Goal: Information Seeking & Learning: Compare options

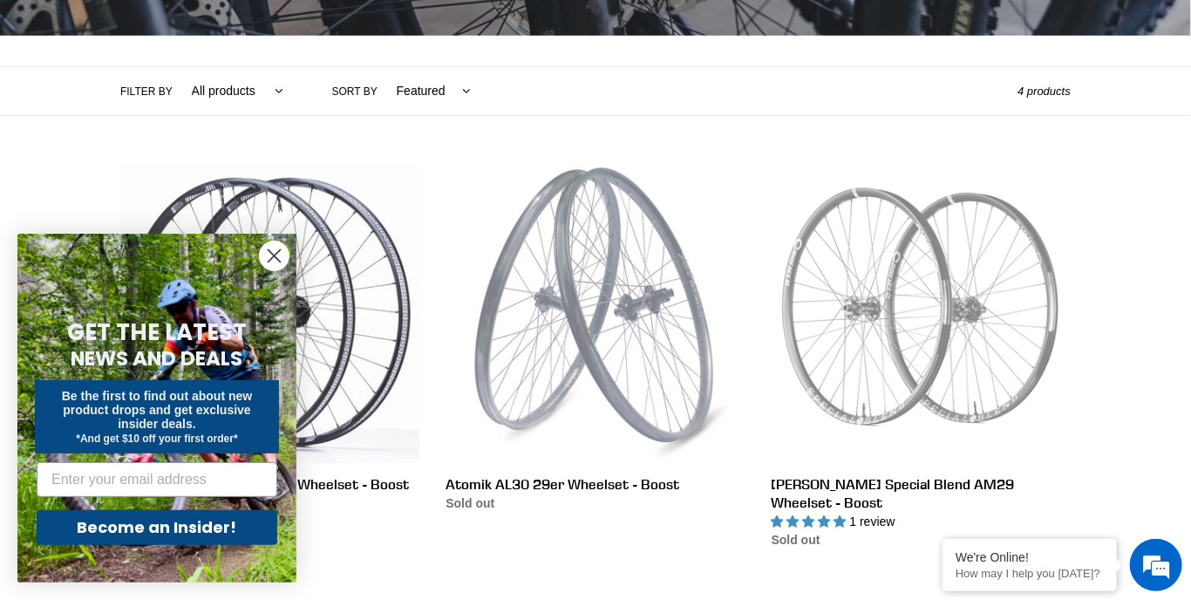
scroll to position [366, 0]
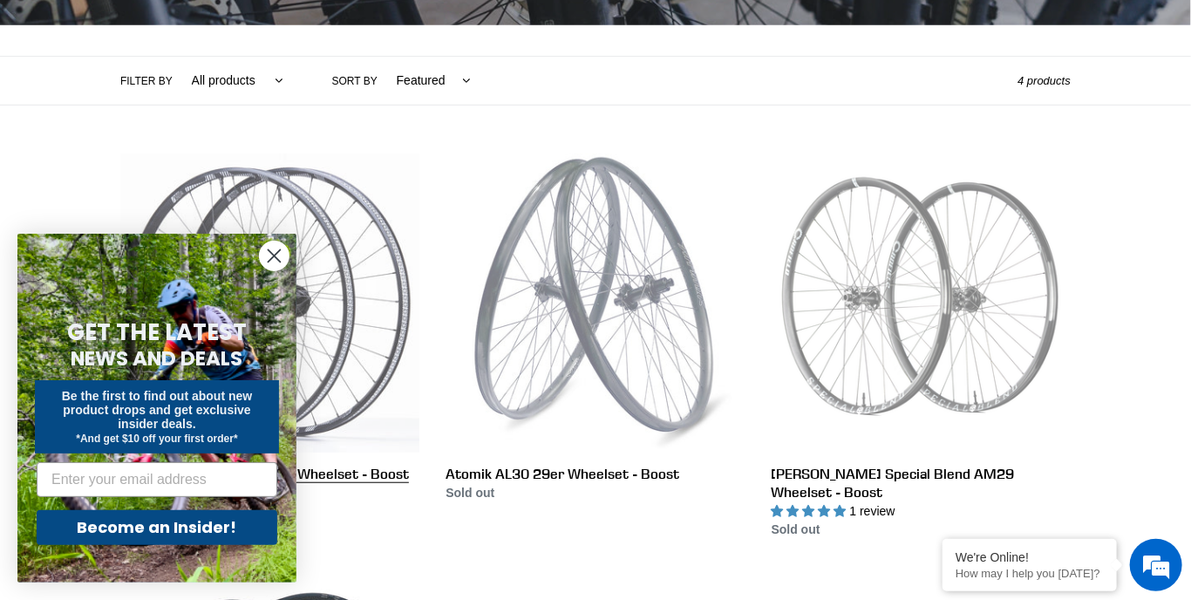
click at [370, 514] on link "e*thirteen LG1 Plus Enduro Wheelset - Boost (27.5 OR 29)" at bounding box center [269, 345] width 299 height 385
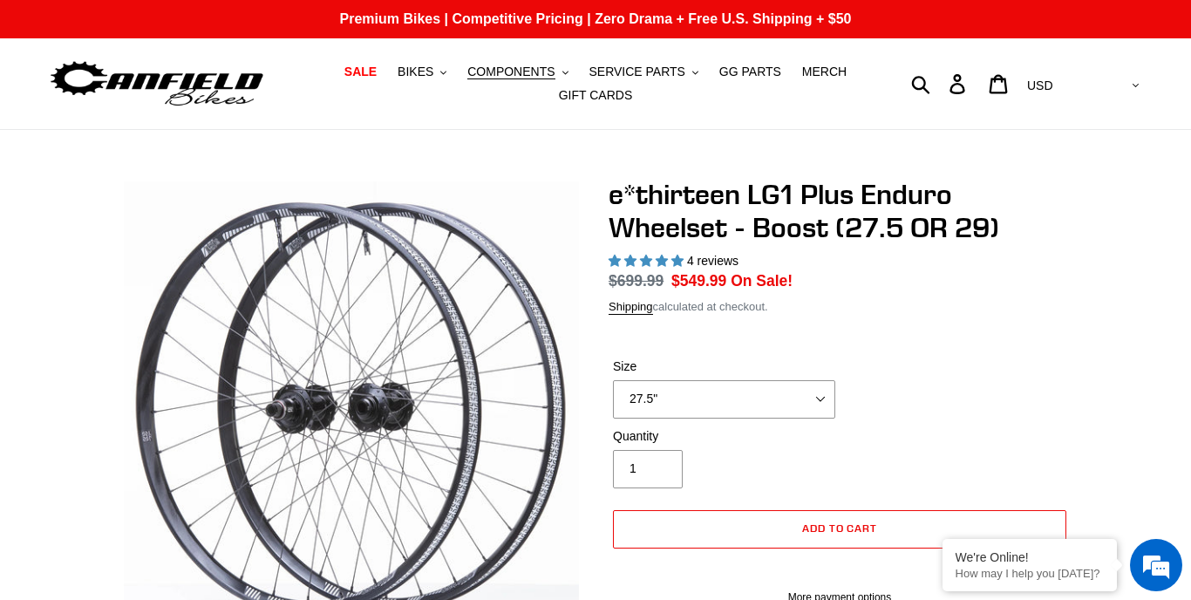
scroll to position [63, 0]
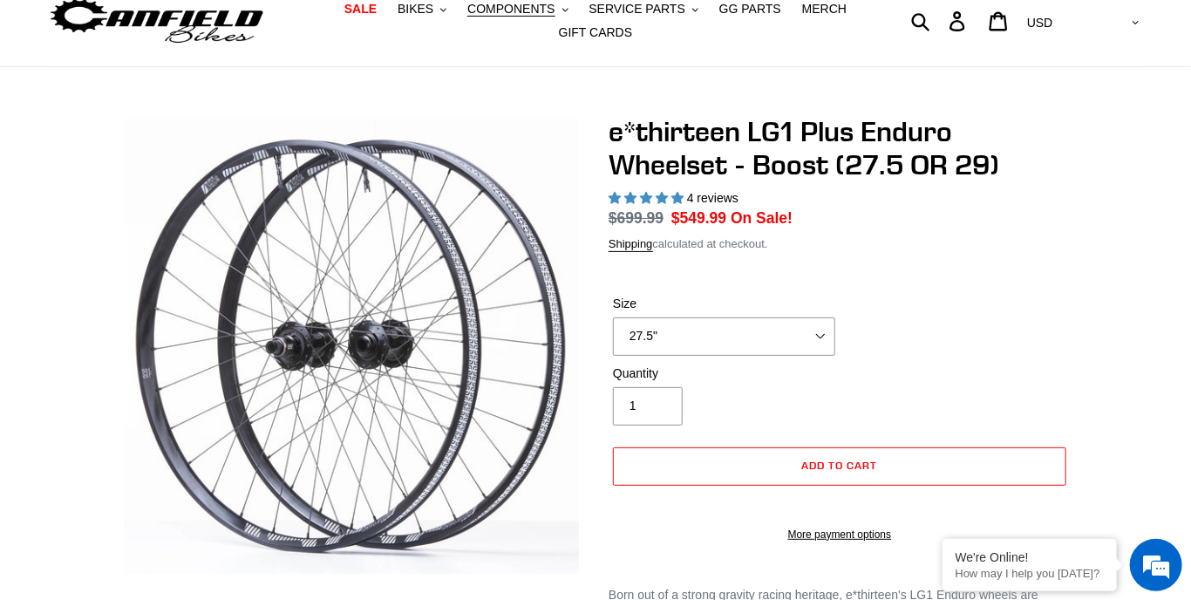
select select "highest-rating"
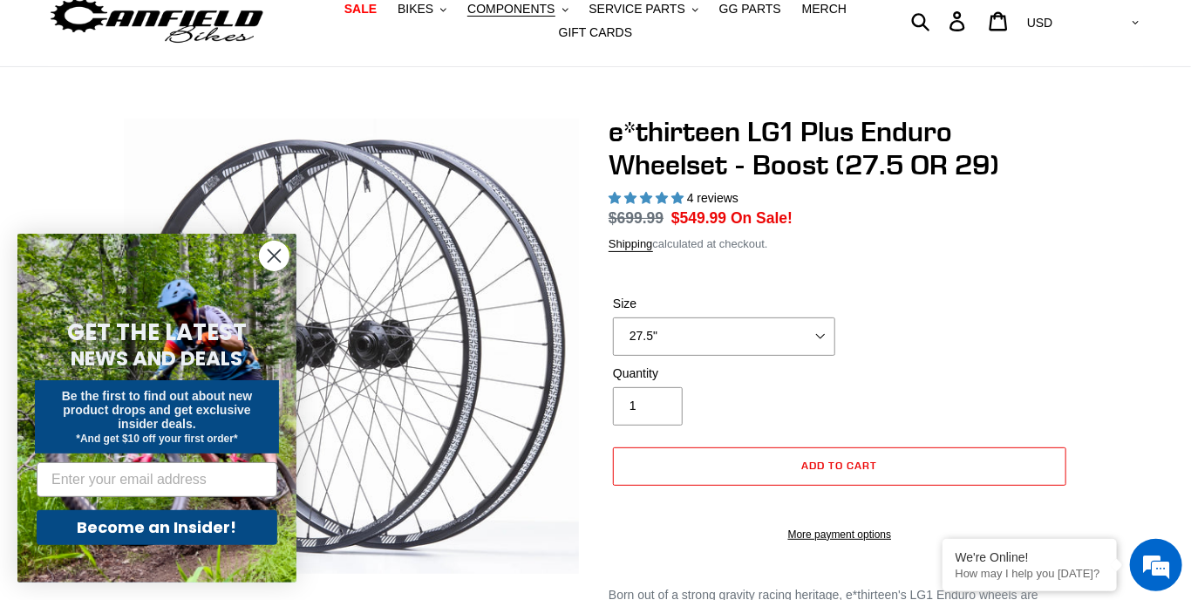
scroll to position [0, 0]
click at [262, 270] on circle "Close dialog" at bounding box center [274, 255] width 29 height 29
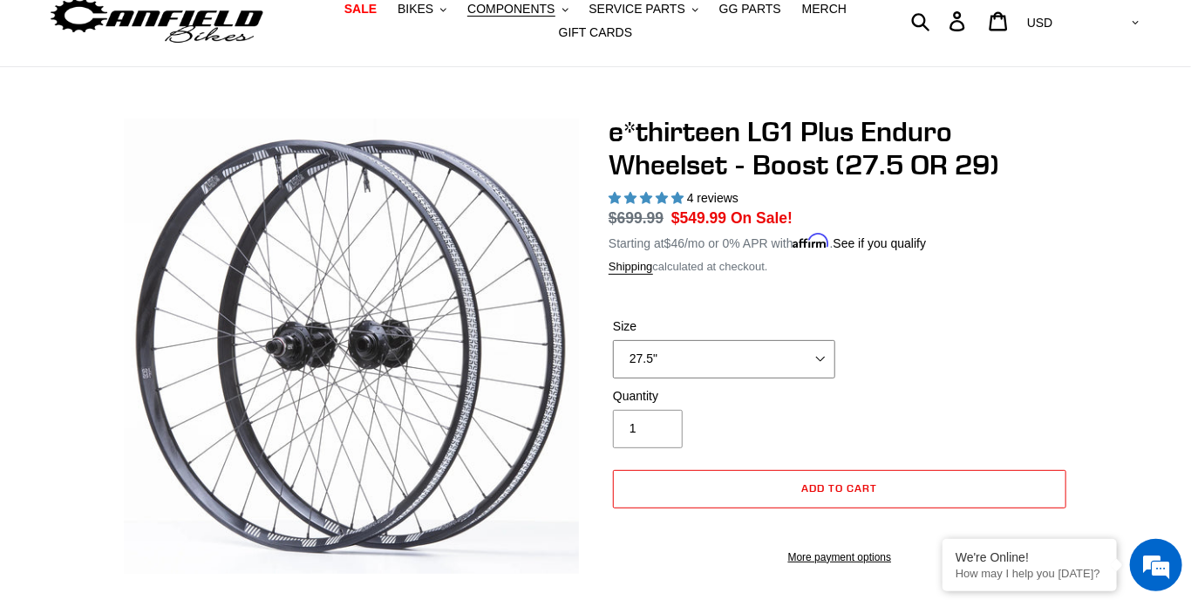
click at [799, 368] on select "27.5" 29"" at bounding box center [724, 359] width 222 height 38
select select "29""
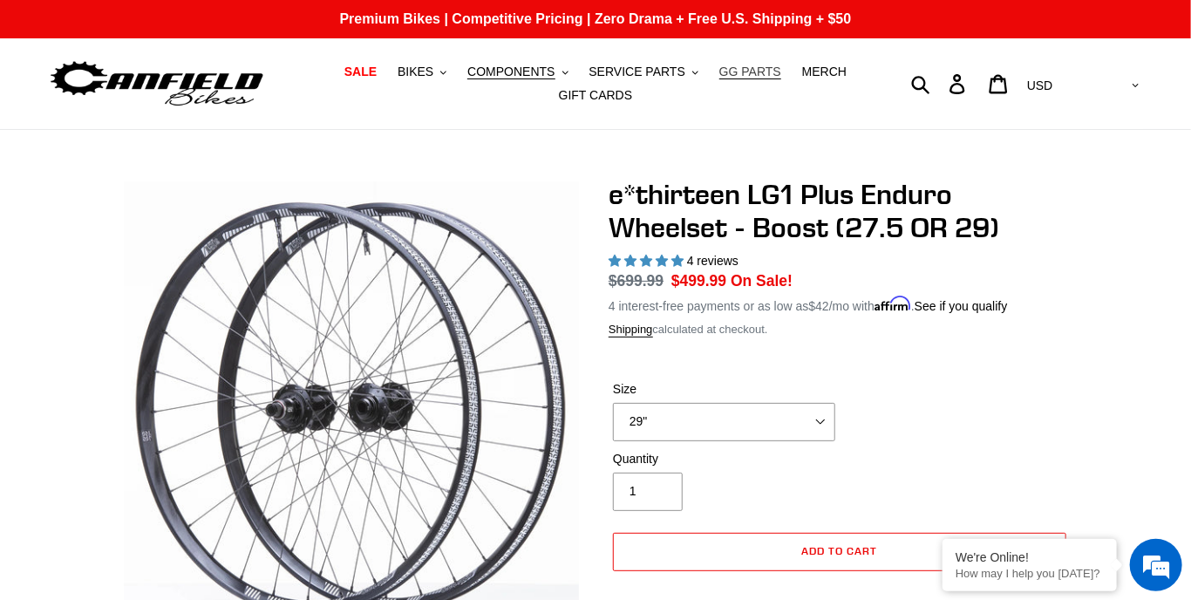
click at [739, 65] on span "GG PARTS" at bounding box center [750, 72] width 62 height 15
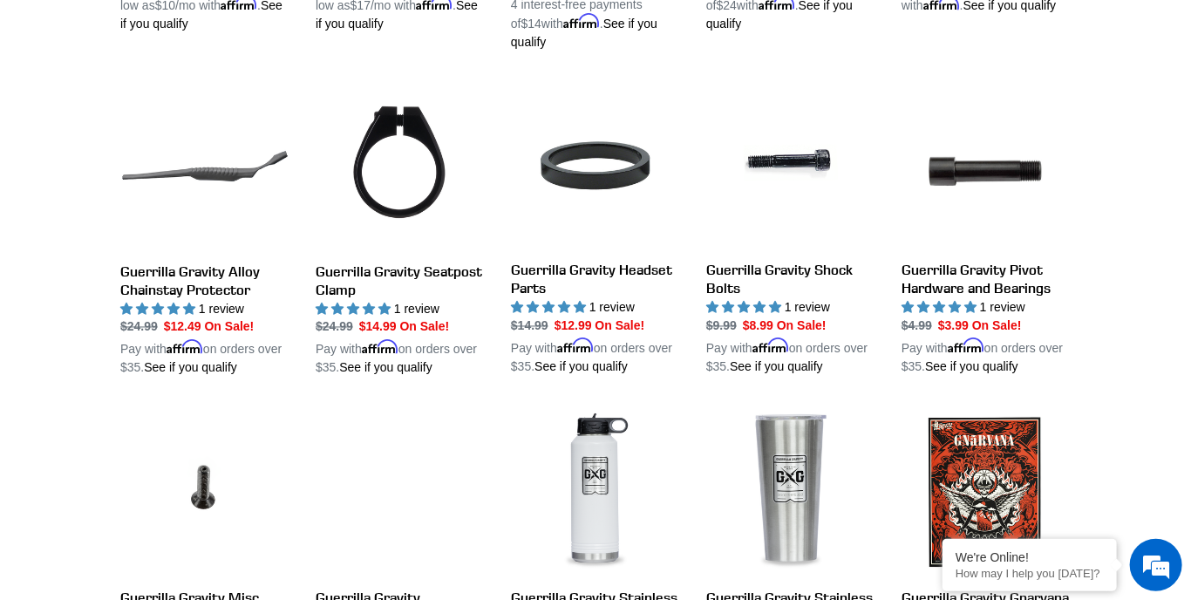
scroll to position [1307, 0]
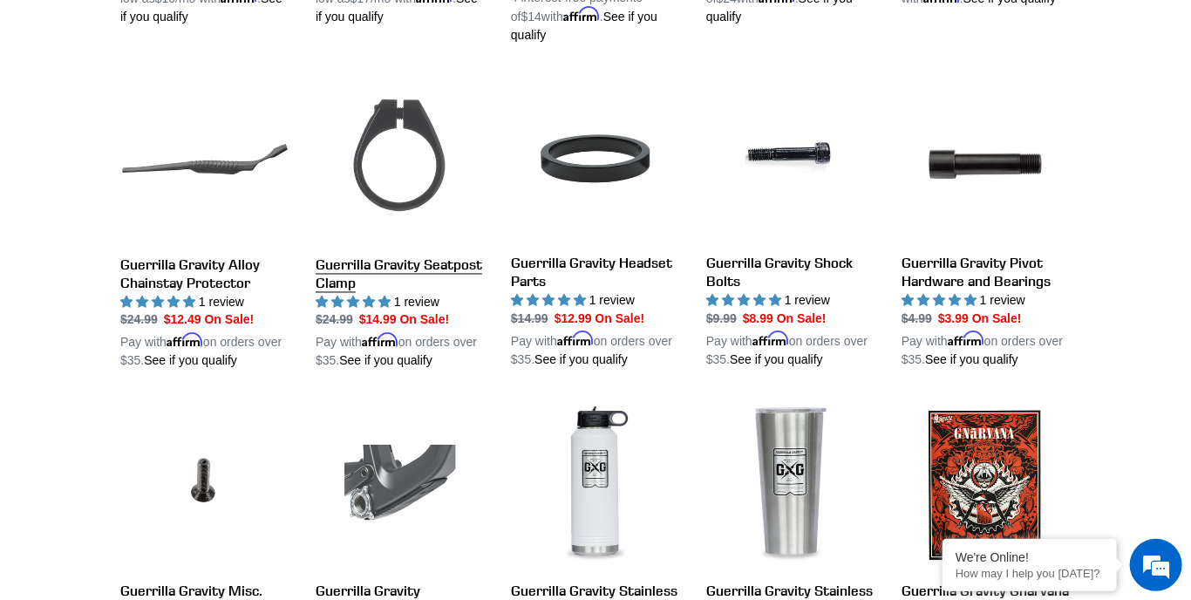
click at [345, 272] on link "Guerrilla Gravity Seatpost Clamp" at bounding box center [400, 223] width 169 height 296
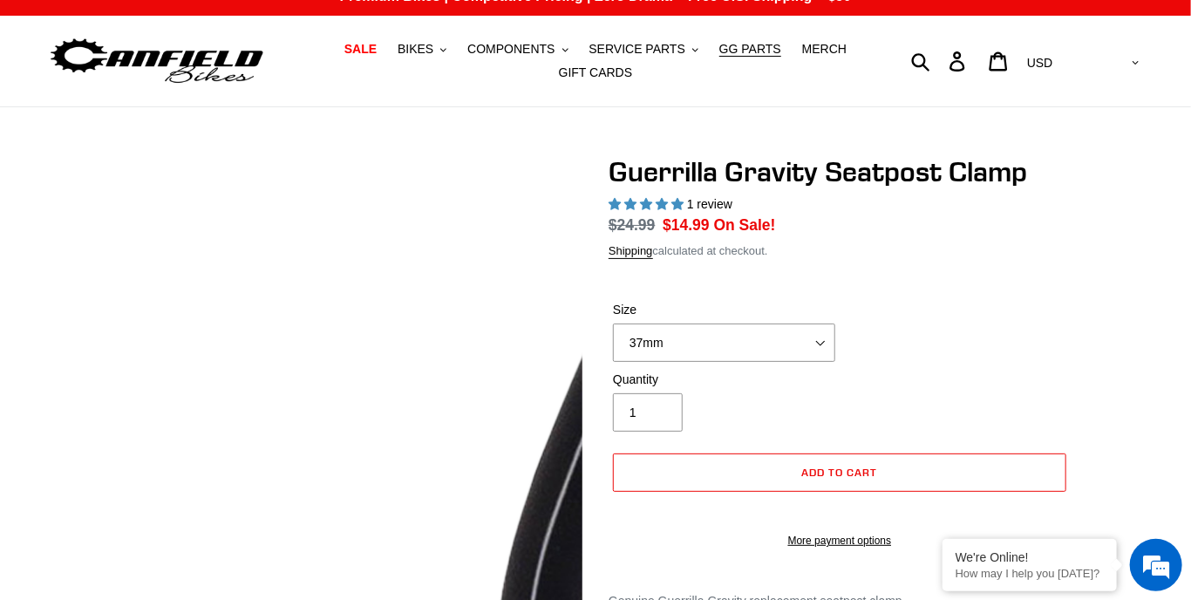
select select "highest-rating"
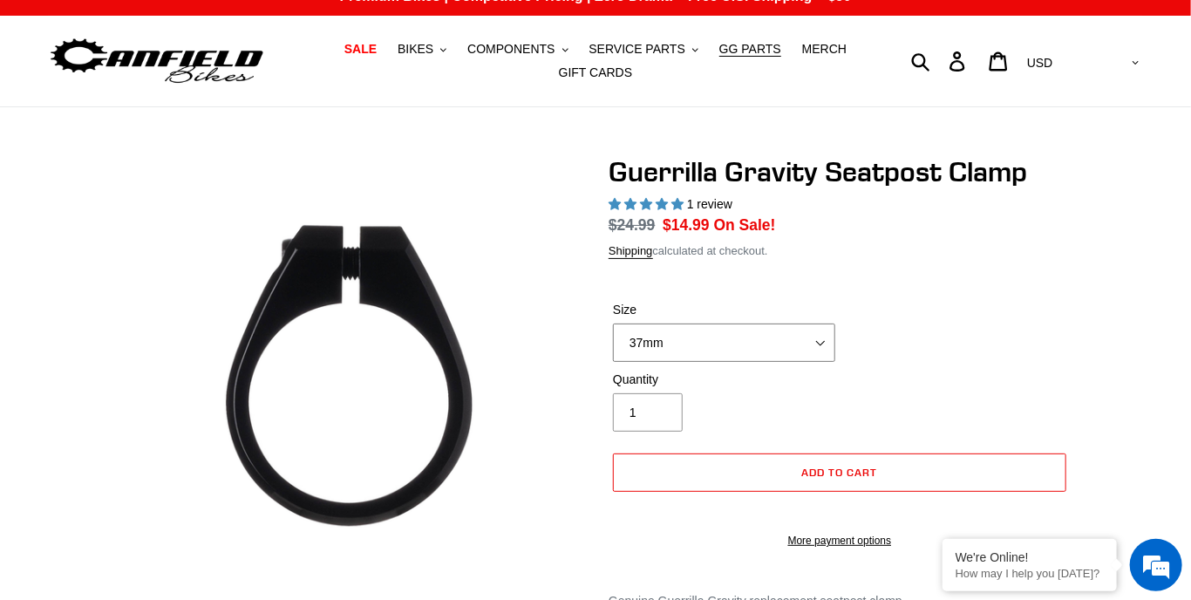
click at [786, 330] on select "37mm 35mm 33mm" at bounding box center [724, 342] width 222 height 38
click at [1023, 314] on div "Size 37mm 35mm 33mm" at bounding box center [839, 336] width 462 height 70
click at [697, 40] on button "SERVICE PARTS .cls-1{fill:#231f20}" at bounding box center [643, 49] width 126 height 24
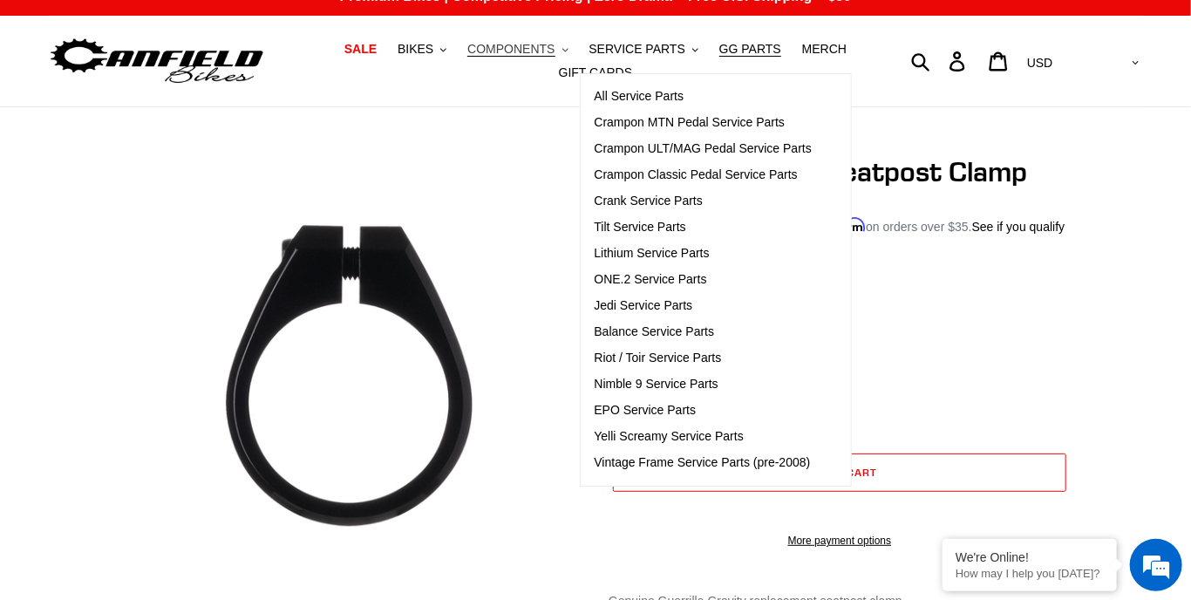
click at [512, 43] on span "COMPONENTS" at bounding box center [510, 49] width 87 height 15
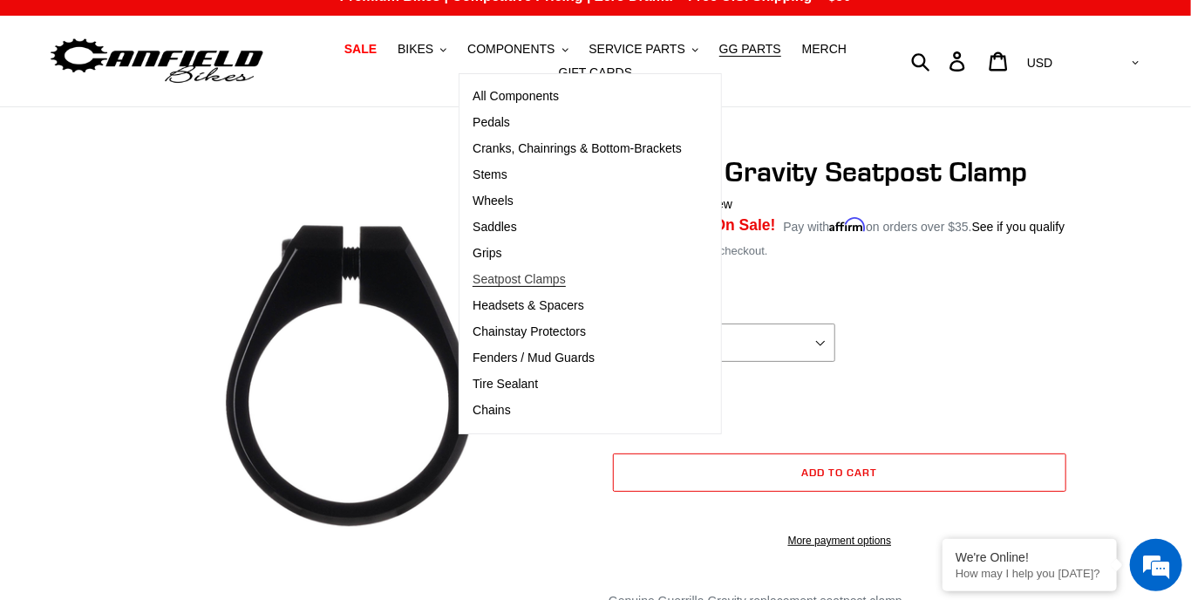
click at [551, 277] on span "Seatpost Clamps" at bounding box center [518, 279] width 93 height 15
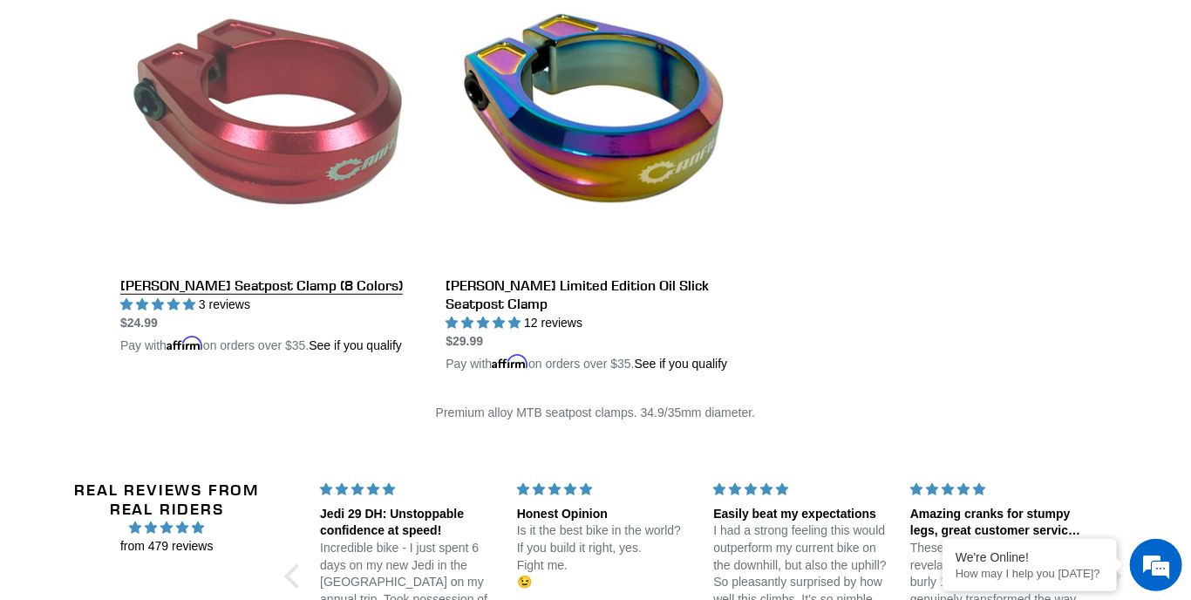
click at [145, 289] on link "[PERSON_NAME] Seatpost Clamp (8 Colors)" at bounding box center [269, 160] width 299 height 390
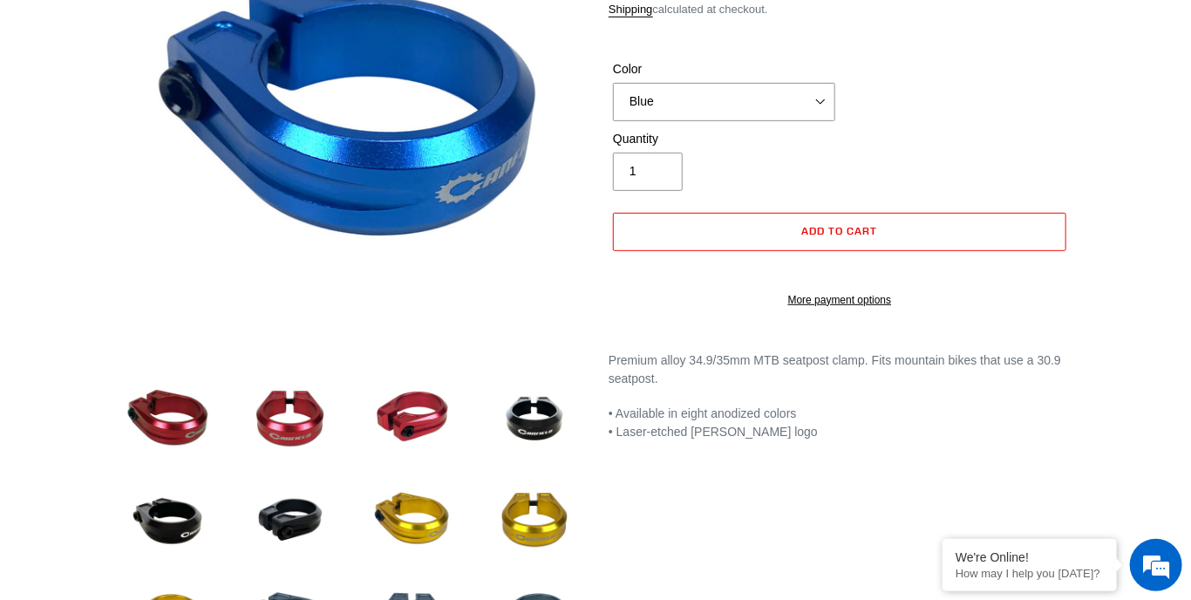
select select "highest-rating"
click at [278, 432] on img at bounding box center [290, 418] width 96 height 96
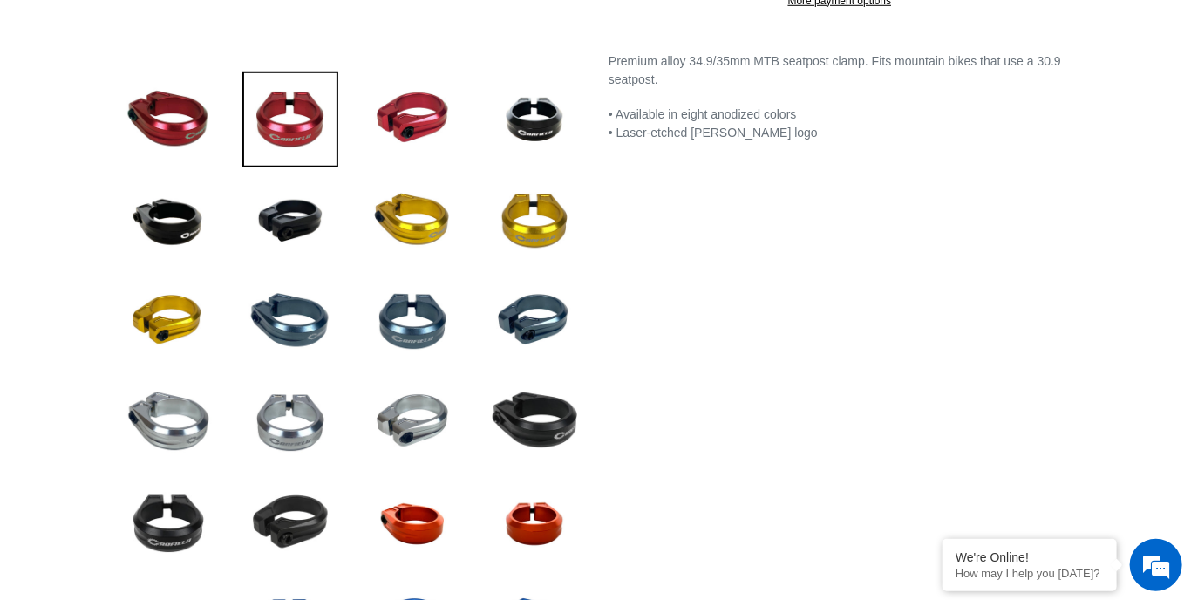
scroll to position [598, 0]
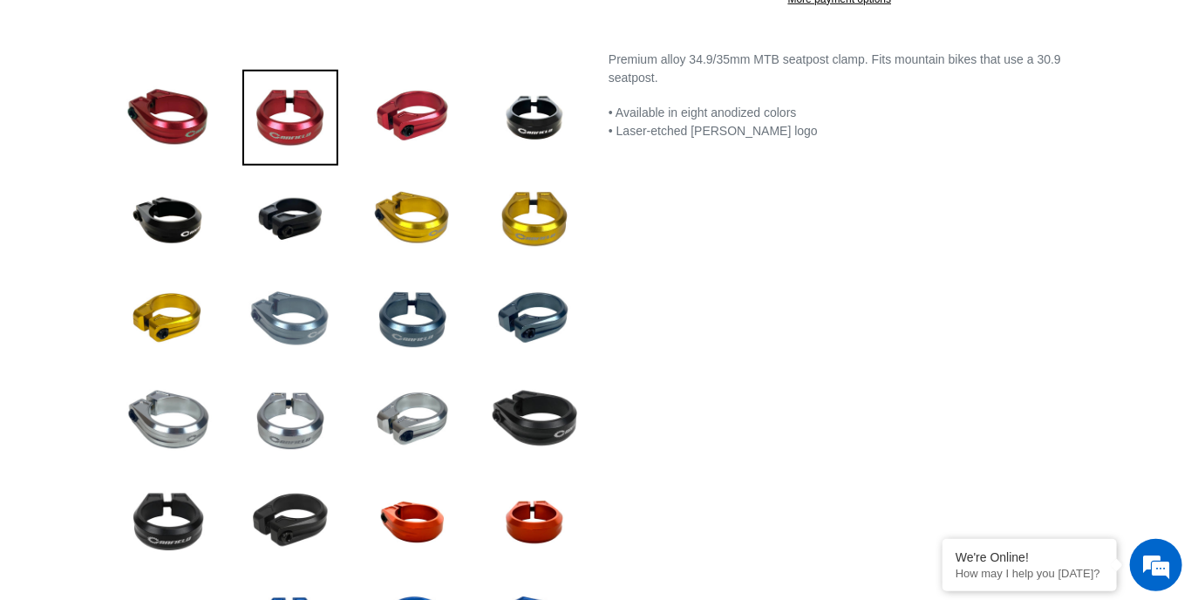
click at [295, 331] on img at bounding box center [290, 320] width 96 height 96
select select "Grey"
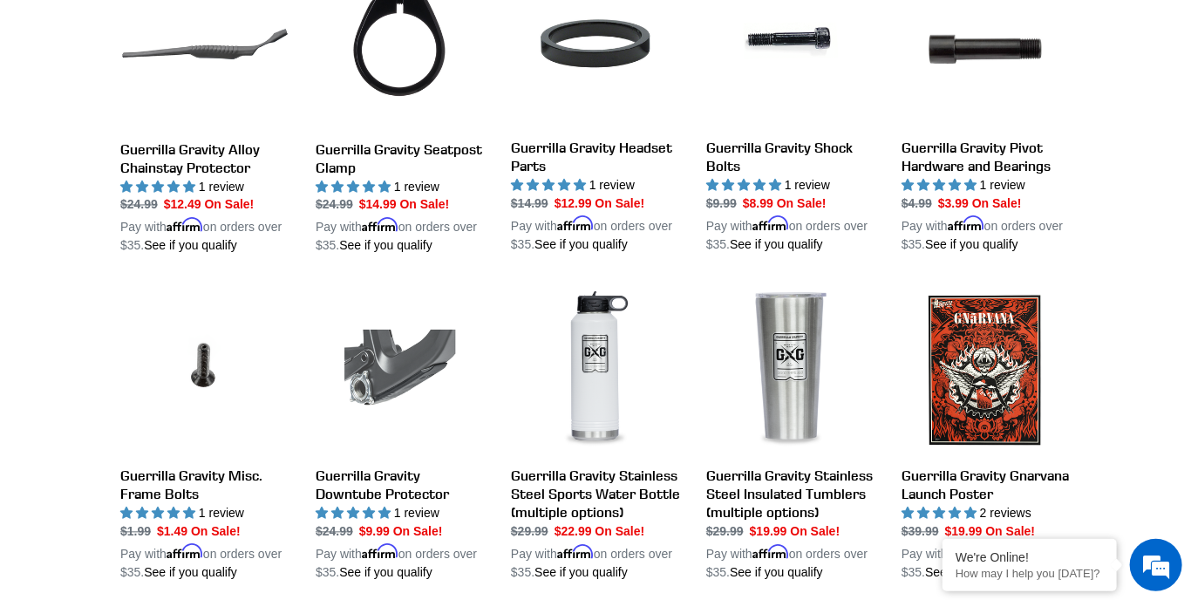
scroll to position [1435, 0]
